Goal: Task Accomplishment & Management: Manage account settings

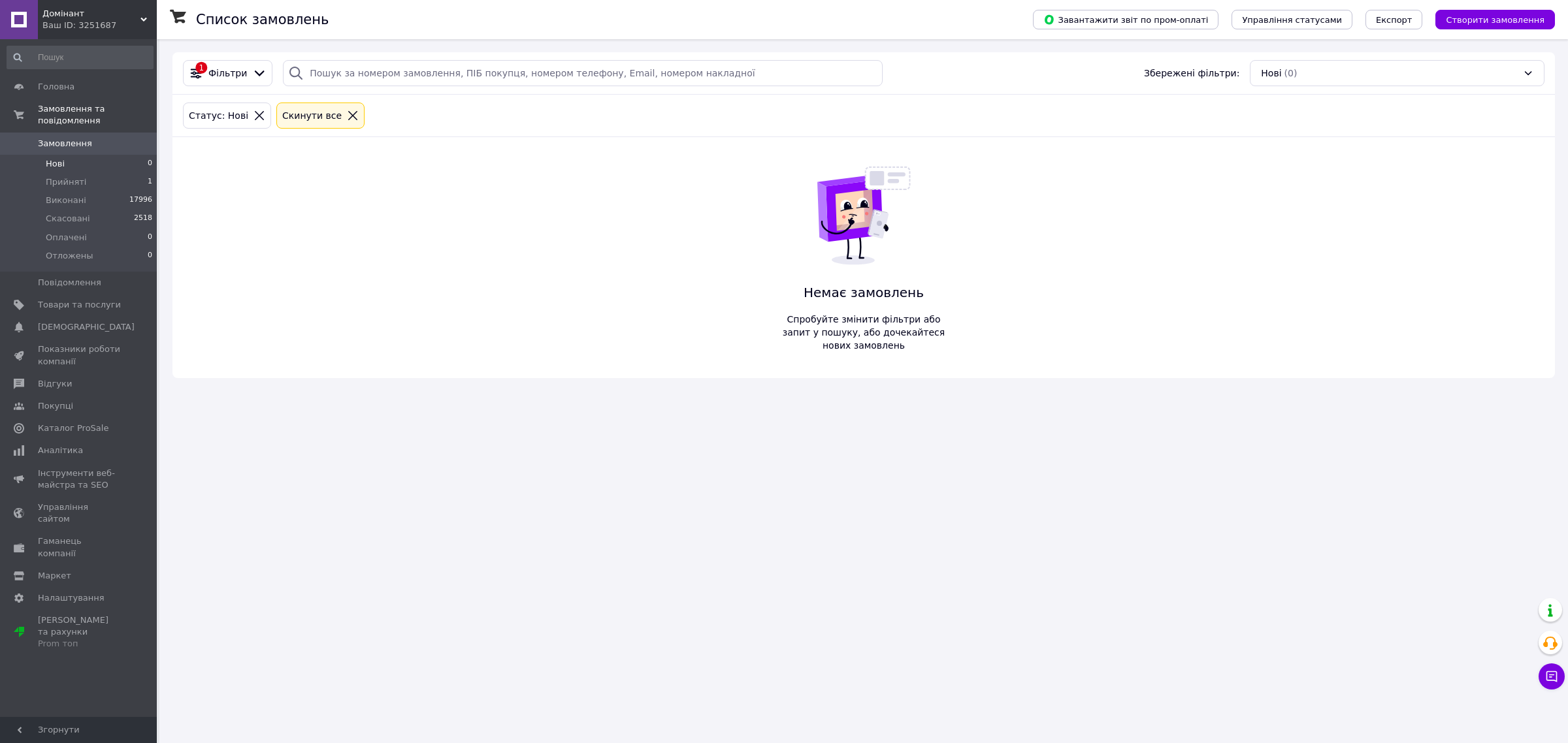
click at [60, 158] on span "Нові" at bounding box center [55, 164] width 19 height 11
click at [79, 177] on span "Прийняті" at bounding box center [66, 182] width 40 height 11
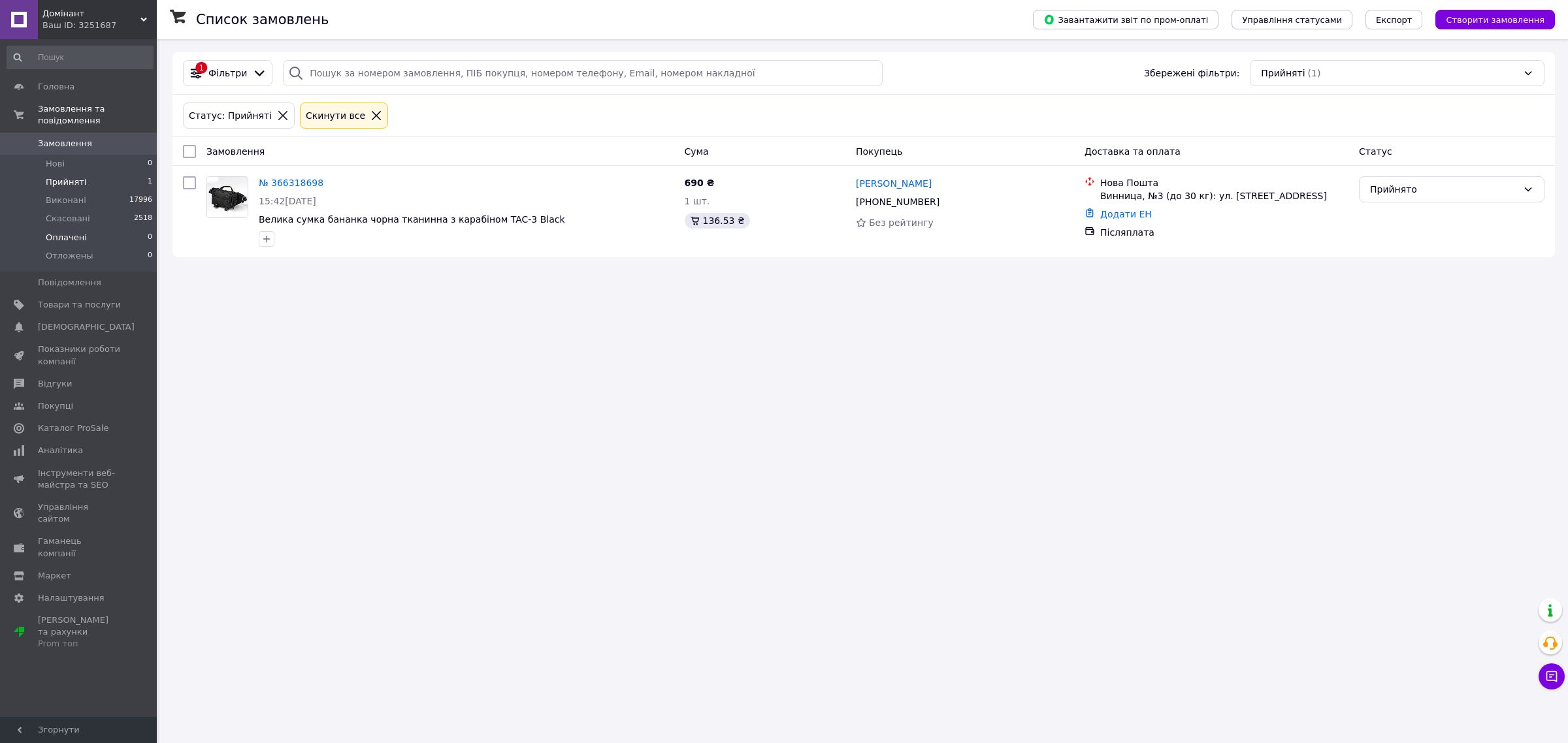
click at [127, 228] on li "Оплачені 0" at bounding box center [80, 237] width 160 height 18
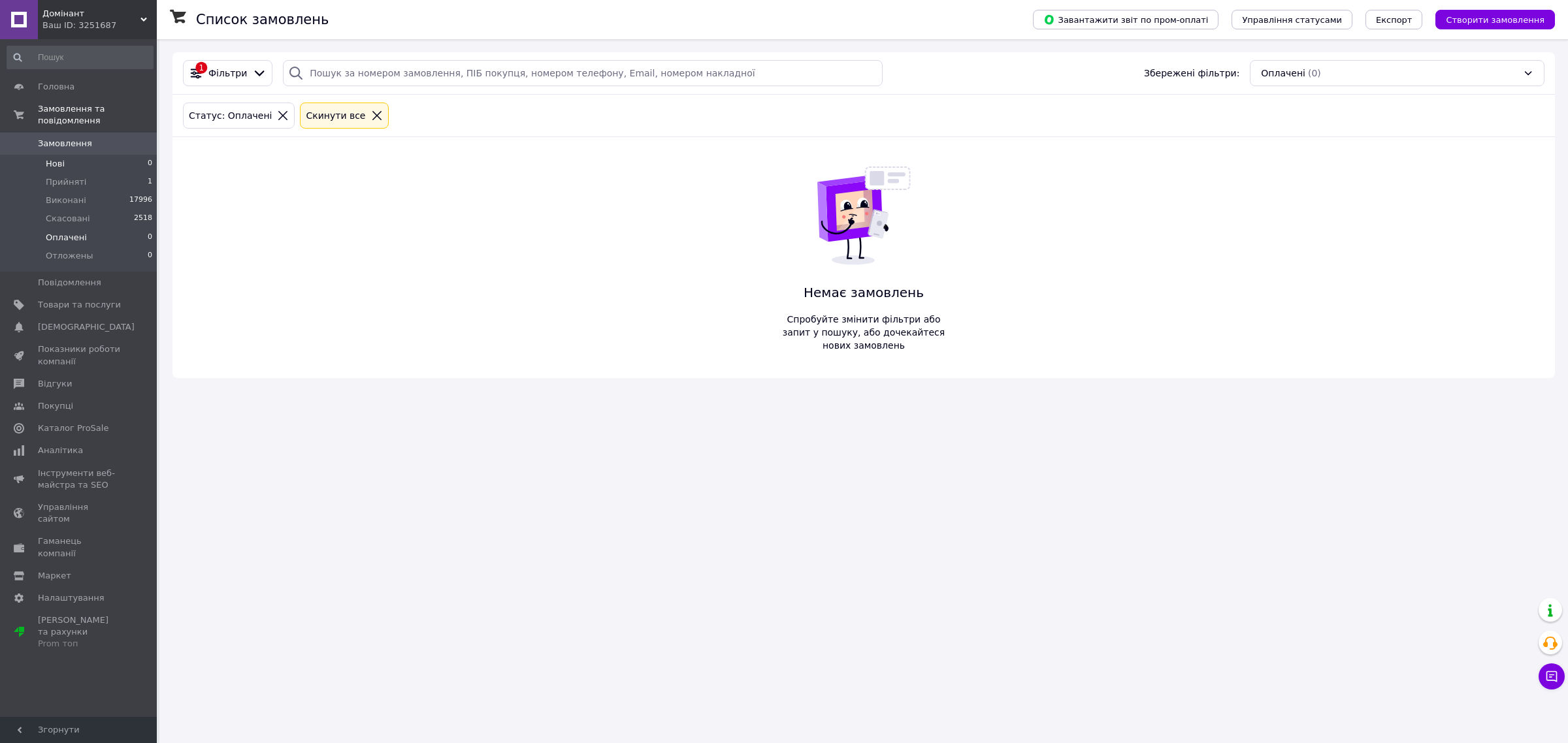
click at [106, 155] on li "Нові 0" at bounding box center [80, 164] width 160 height 18
click at [131, 228] on li "Оплачені 0" at bounding box center [80, 237] width 160 height 18
click at [148, 177] on span "1" at bounding box center [150, 182] width 4 height 11
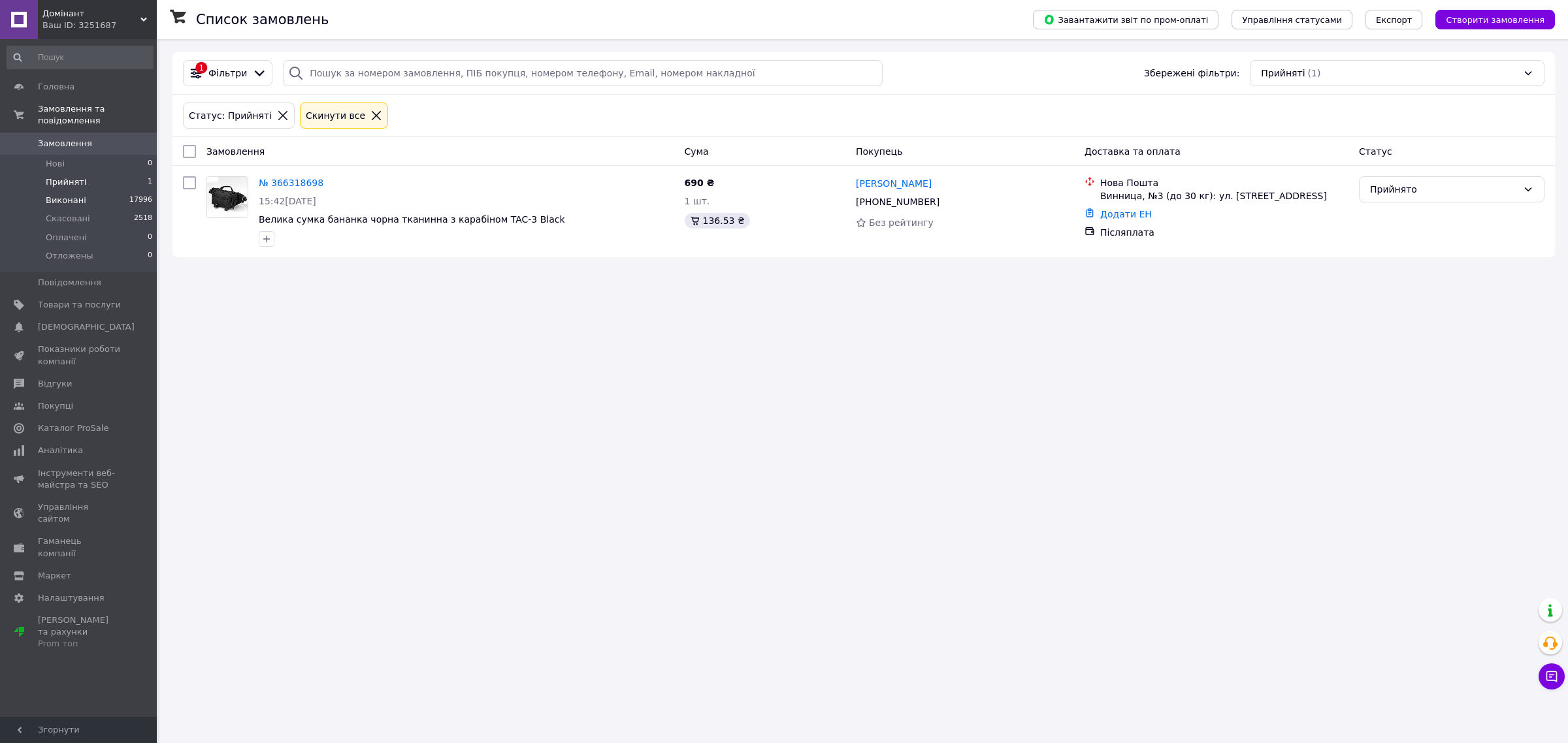
click at [95, 192] on li "Виконані 17996" at bounding box center [80, 200] width 160 height 18
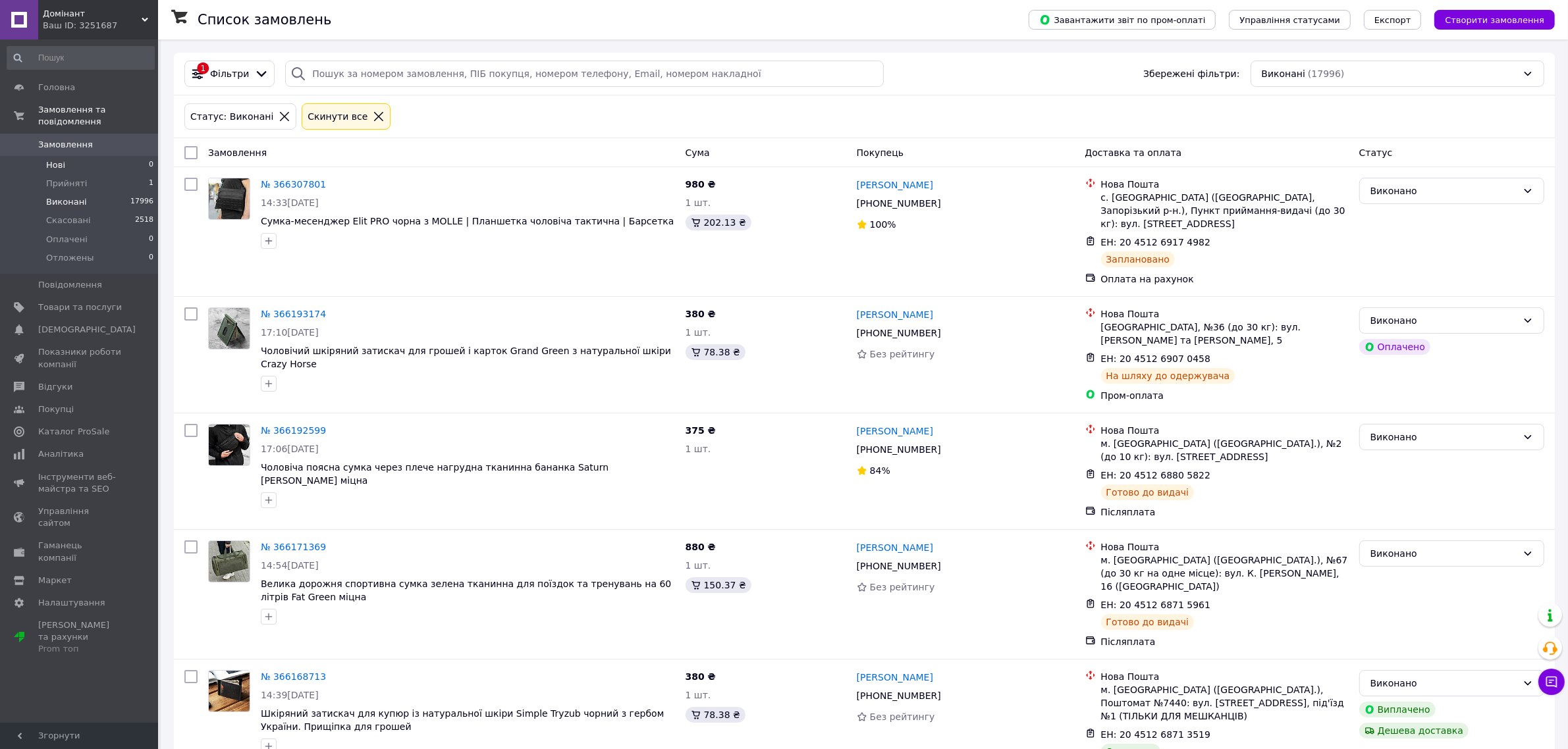
click at [106, 156] on li "Нові 0" at bounding box center [80, 165] width 161 height 18
